Goal: Task Accomplishment & Management: Complete application form

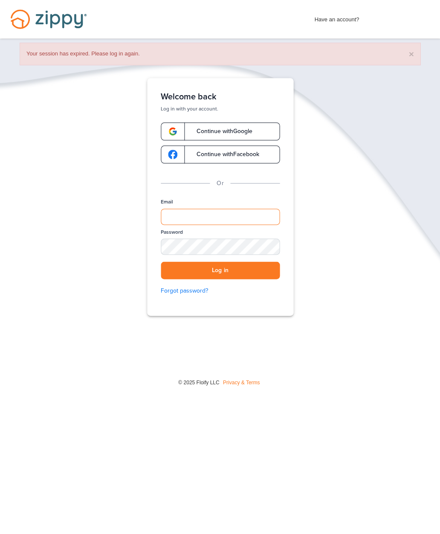
click at [224, 212] on input "Email" at bounding box center [220, 217] width 119 height 16
type input "**********"
click at [237, 278] on button "Log in" at bounding box center [220, 270] width 119 height 17
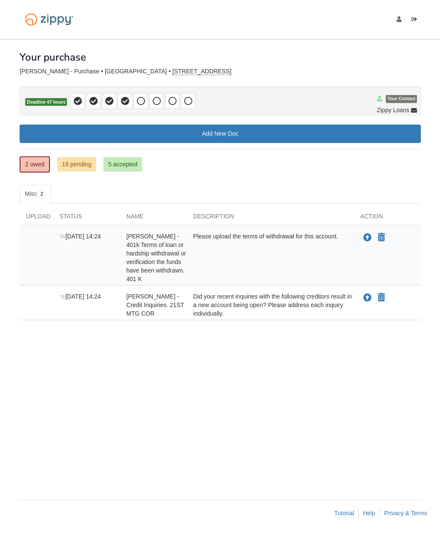
click at [365, 295] on icon "Upload Ethan Seip - Credit Inquiries. 21ST MTG COR" at bounding box center [367, 298] width 9 height 9
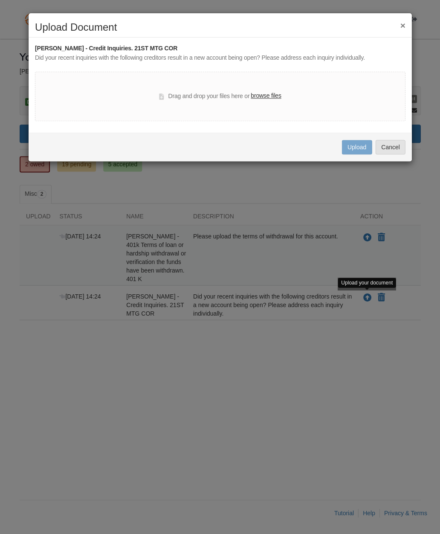
click at [391, 148] on button "Cancel" at bounding box center [390, 147] width 30 height 15
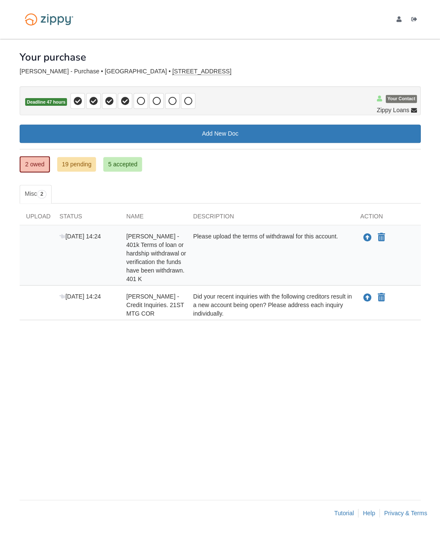
click at [382, 297] on icon "Declare Ethan Seip - Credit Inquiries. 21ST MTG COR not applicable" at bounding box center [381, 297] width 7 height 9
type input "**********"
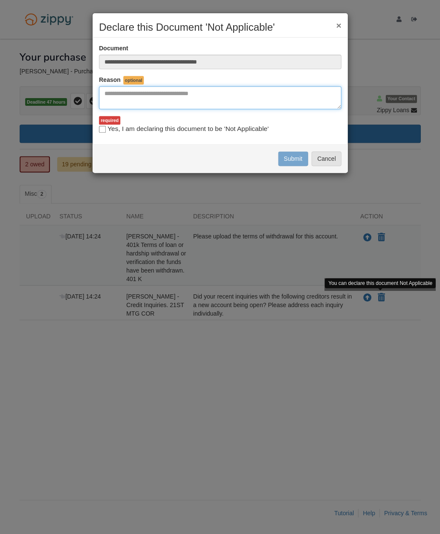
click at [185, 97] on textarea "Reasons Why" at bounding box center [220, 97] width 242 height 23
type textarea "*"
type textarea "**********"
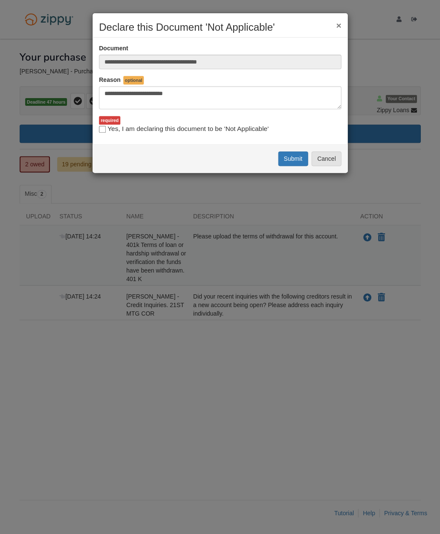
click at [291, 160] on button "Submit" at bounding box center [293, 158] width 30 height 15
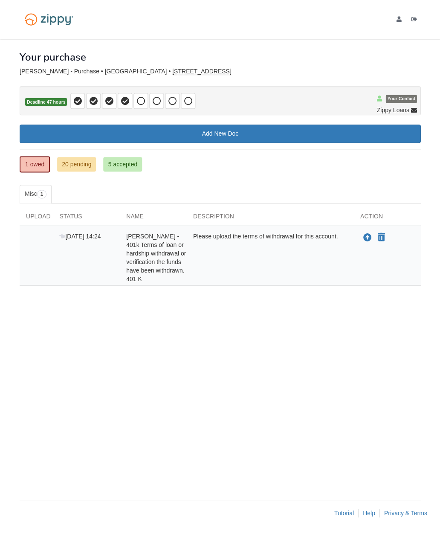
click at [83, 166] on link "20 pending" at bounding box center [76, 164] width 39 height 15
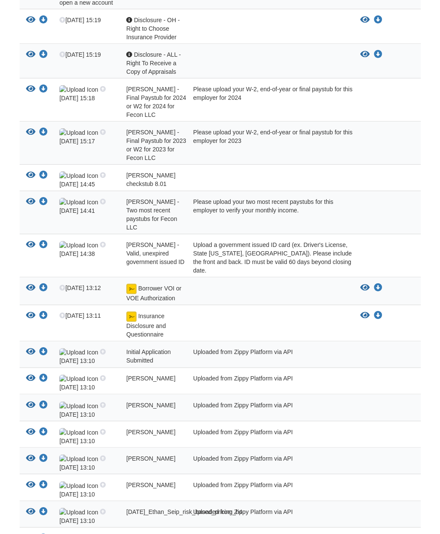
scroll to position [268, 0]
click at [364, 16] on icon "View Disclosure - OH - Right to Choose Insurance Provider" at bounding box center [364, 20] width 9 height 9
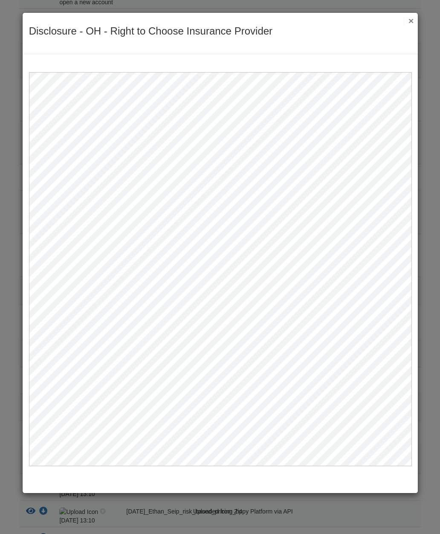
click at [413, 20] on button "×" at bounding box center [409, 21] width 10 height 9
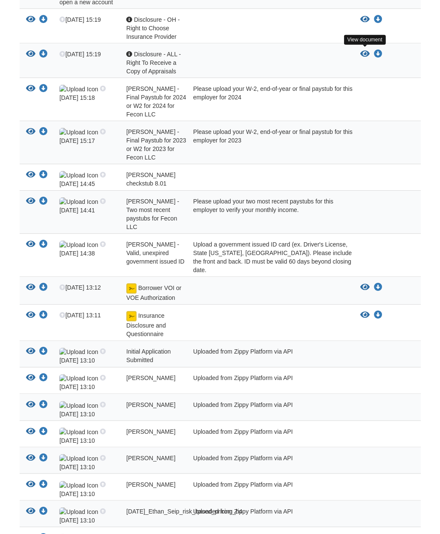
click at [363, 52] on icon "View Disclosure - ALL - Right To Receive a Copy of Appraisals" at bounding box center [364, 54] width 9 height 9
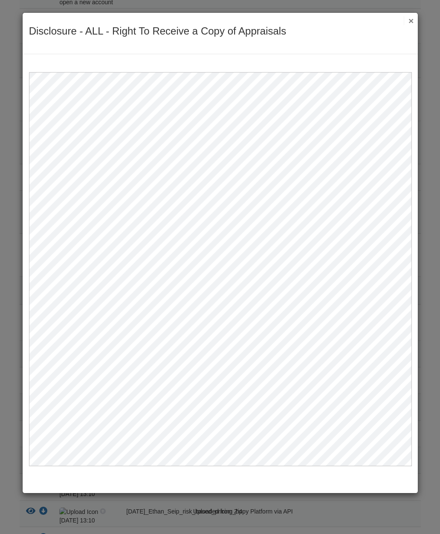
click at [410, 22] on button "×" at bounding box center [409, 21] width 10 height 9
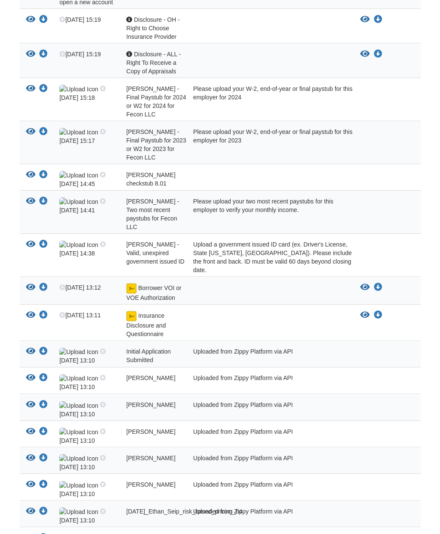
click at [363, 311] on icon "View Insurance Disclosure and Questionnaire" at bounding box center [364, 315] width 9 height 9
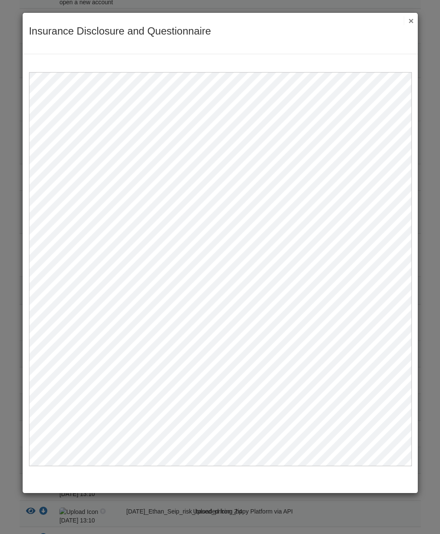
click at [404, 21] on button "×" at bounding box center [409, 21] width 10 height 9
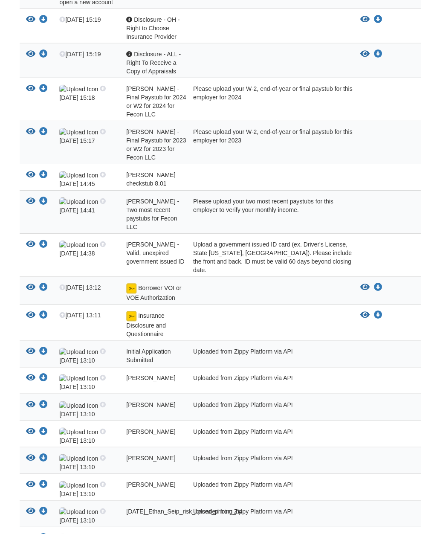
click at [365, 284] on icon "View Borrower VOI or VOE Authorization" at bounding box center [364, 288] width 9 height 9
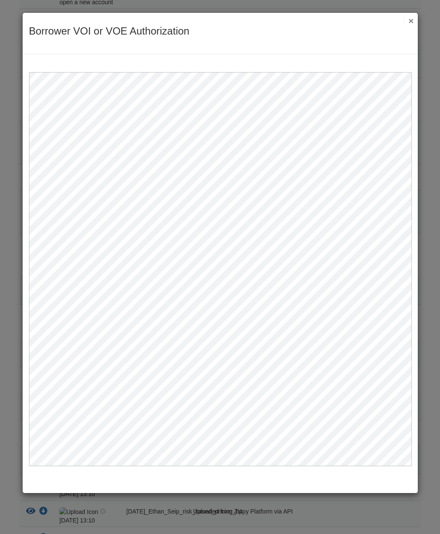
click at [410, 21] on button "×" at bounding box center [409, 21] width 10 height 9
